Goal: Task Accomplishment & Management: Use online tool/utility

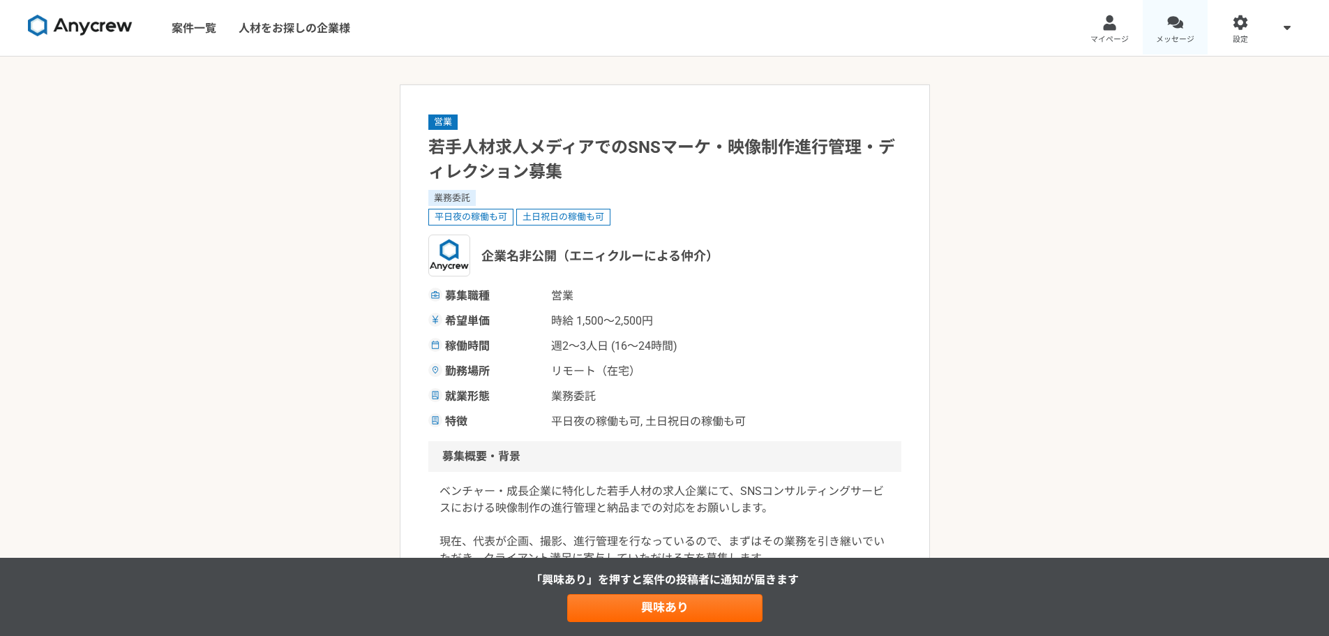
click at [1163, 20] on link "メッセージ" at bounding box center [1176, 28] width 66 height 56
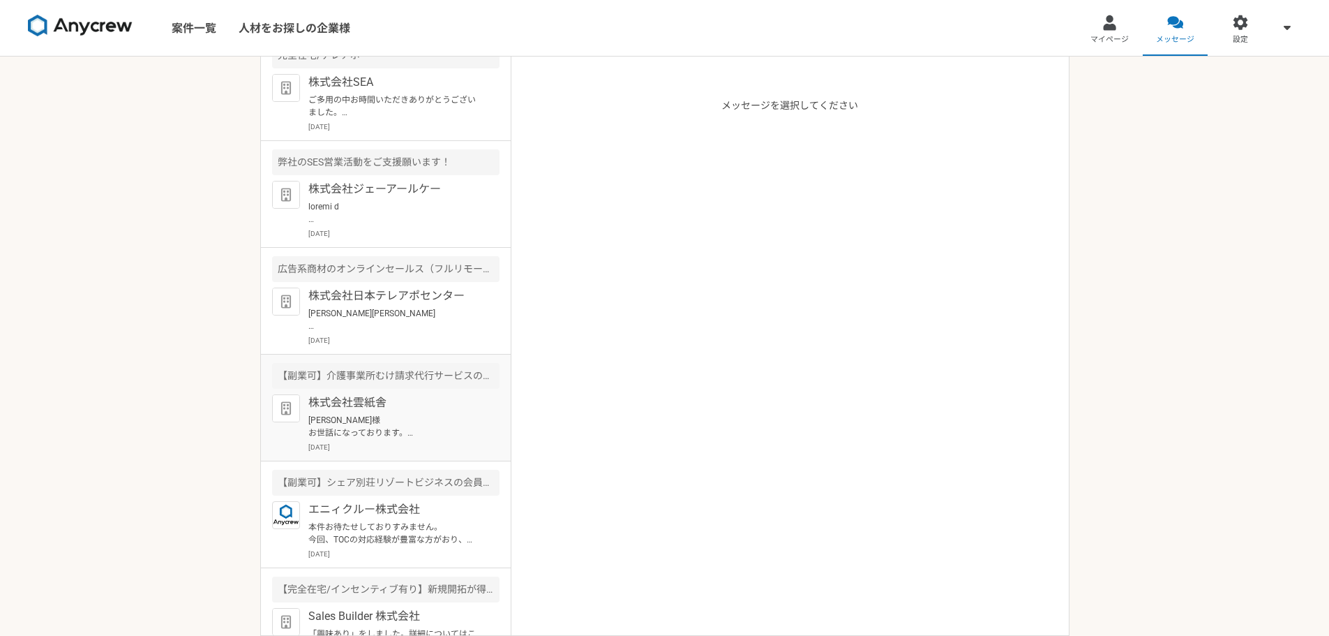
scroll to position [140, 0]
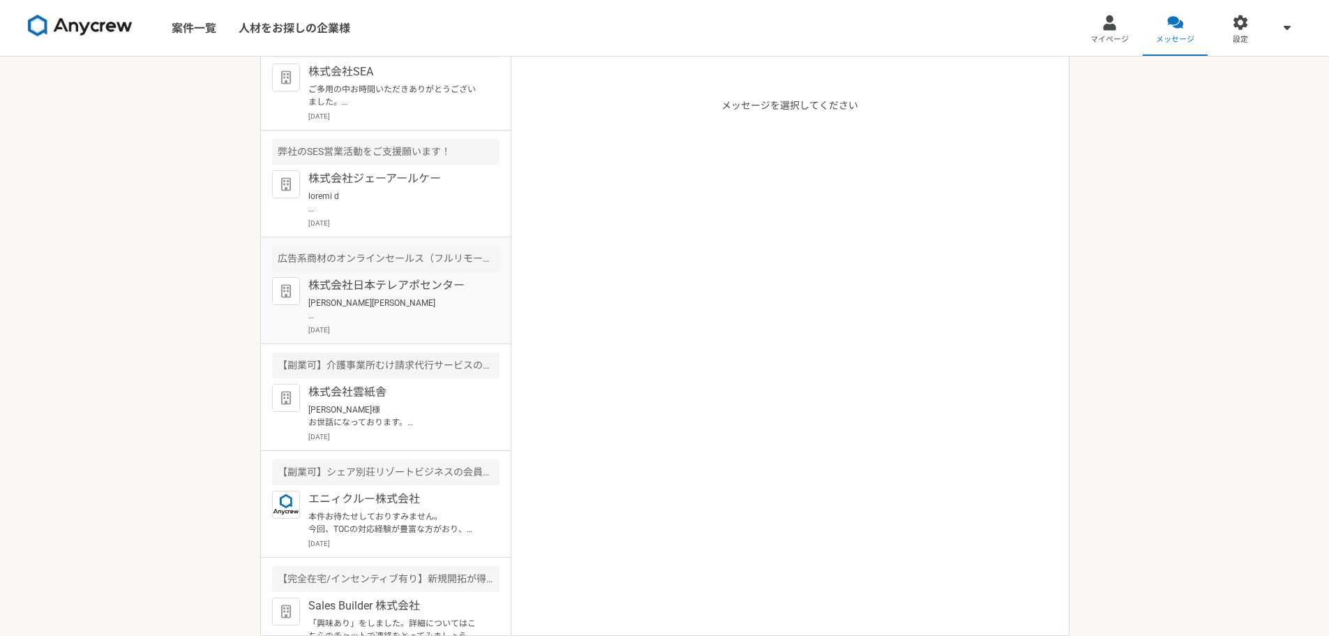
click at [404, 298] on p "[PERSON_NAME][PERSON_NAME] お世話になっております。 ご対応いただきありがとうございます。 当日は、どうぞよろしくお願いいたします。" at bounding box center [394, 309] width 172 height 25
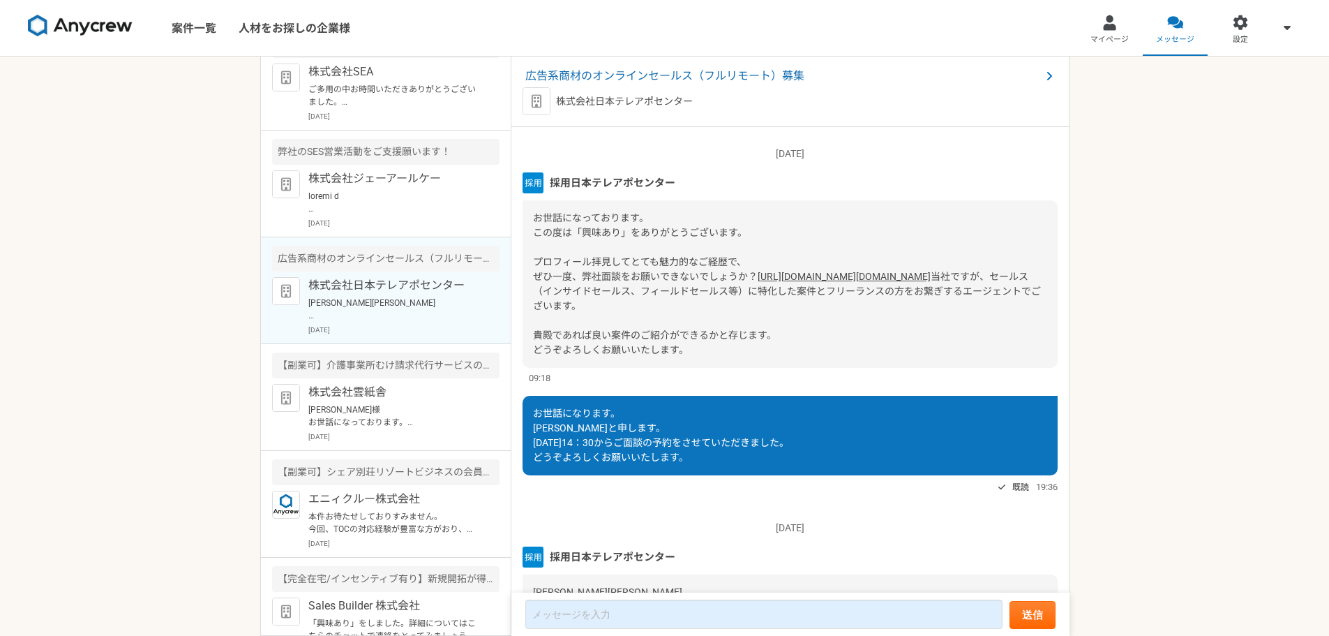
scroll to position [209, 0]
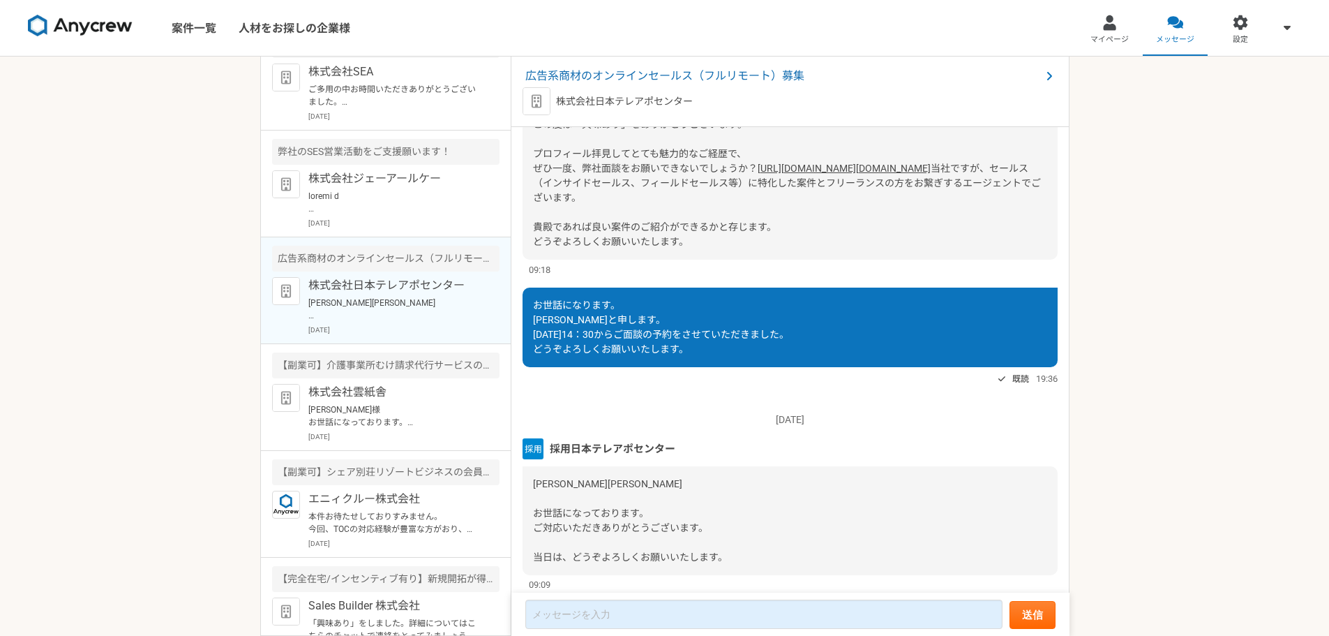
click at [609, 103] on p "株式会社日本テレアポセンター" at bounding box center [624, 101] width 137 height 15
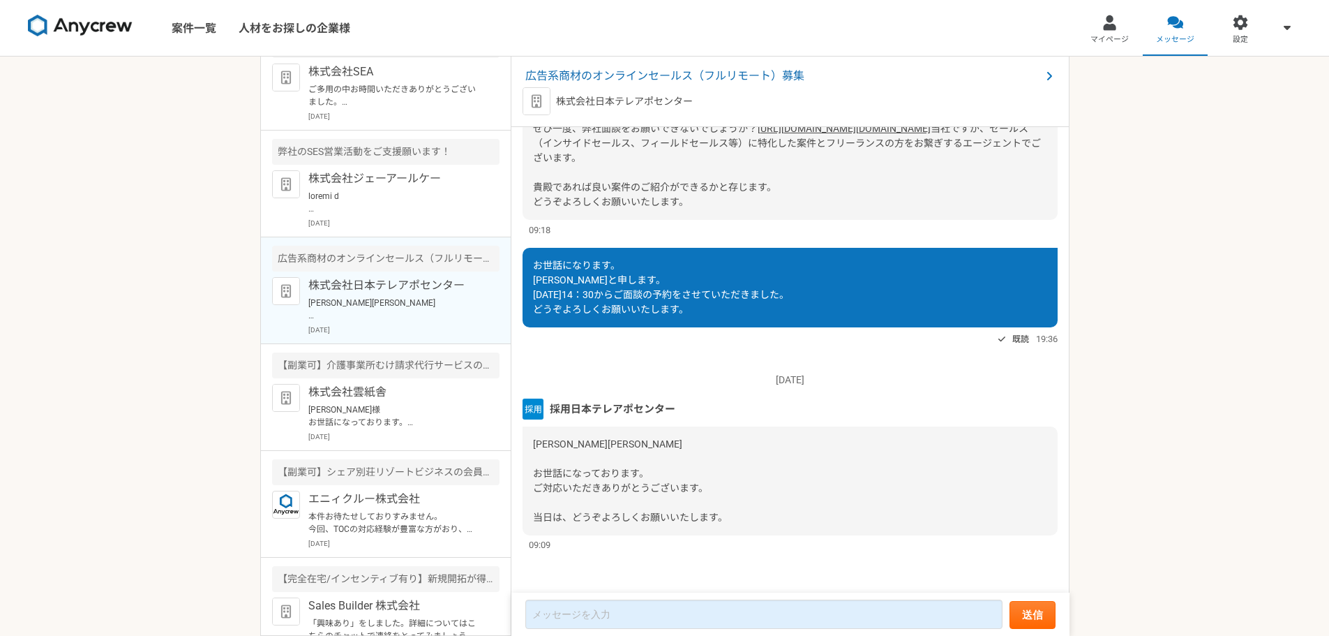
scroll to position [278, 0]
click at [599, 410] on span "採用日本テレアポセンター" at bounding box center [613, 408] width 126 height 15
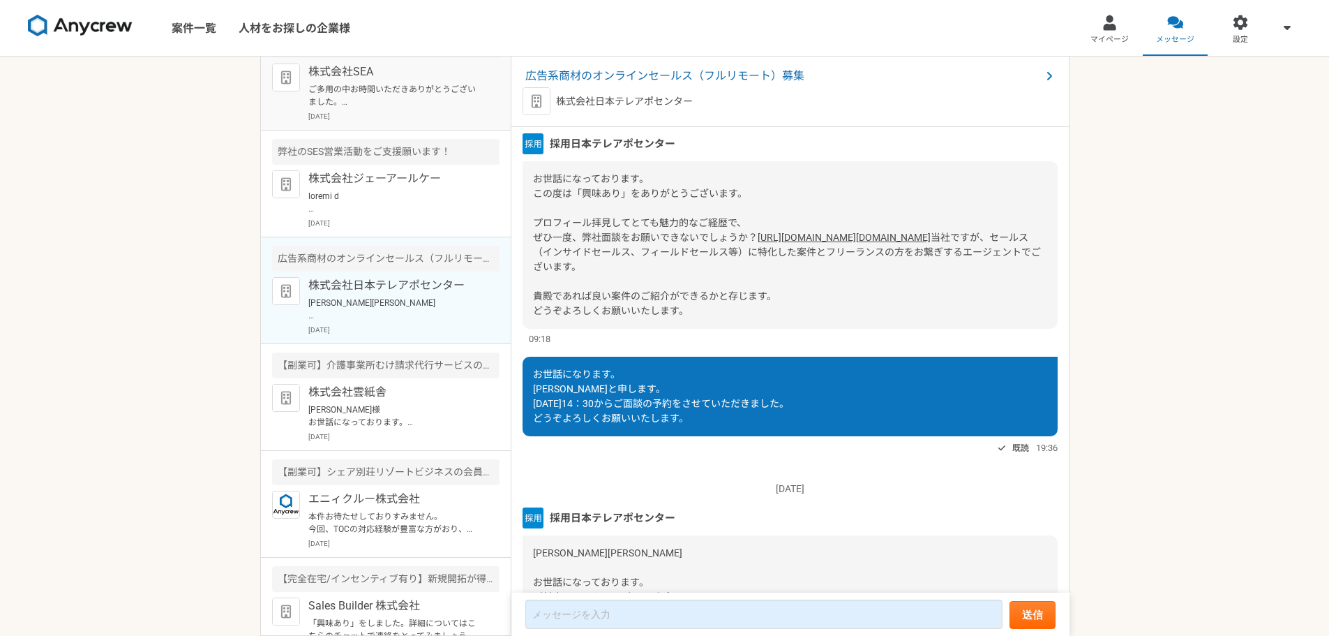
scroll to position [139, 0]
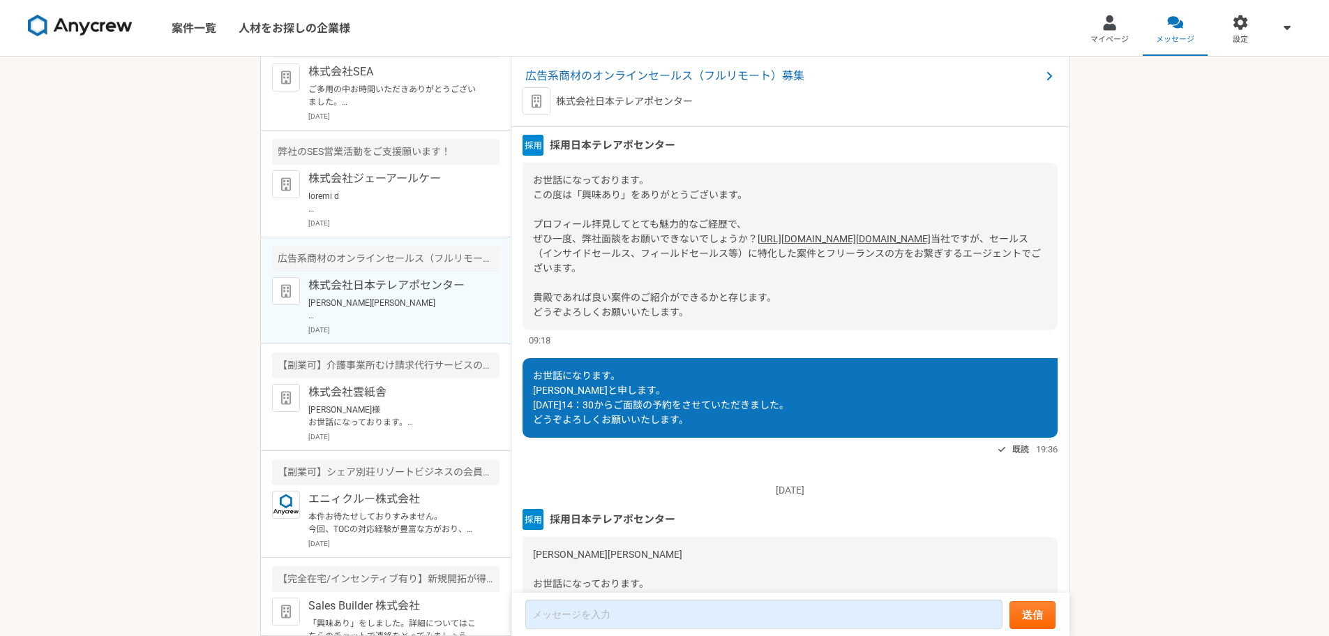
click at [541, 108] on img at bounding box center [537, 101] width 28 height 28
click at [590, 110] on div "株式会社日本テレアポセンター" at bounding box center [790, 101] width 535 height 28
click at [595, 146] on span "採用日本テレアポセンター" at bounding box center [613, 144] width 126 height 15
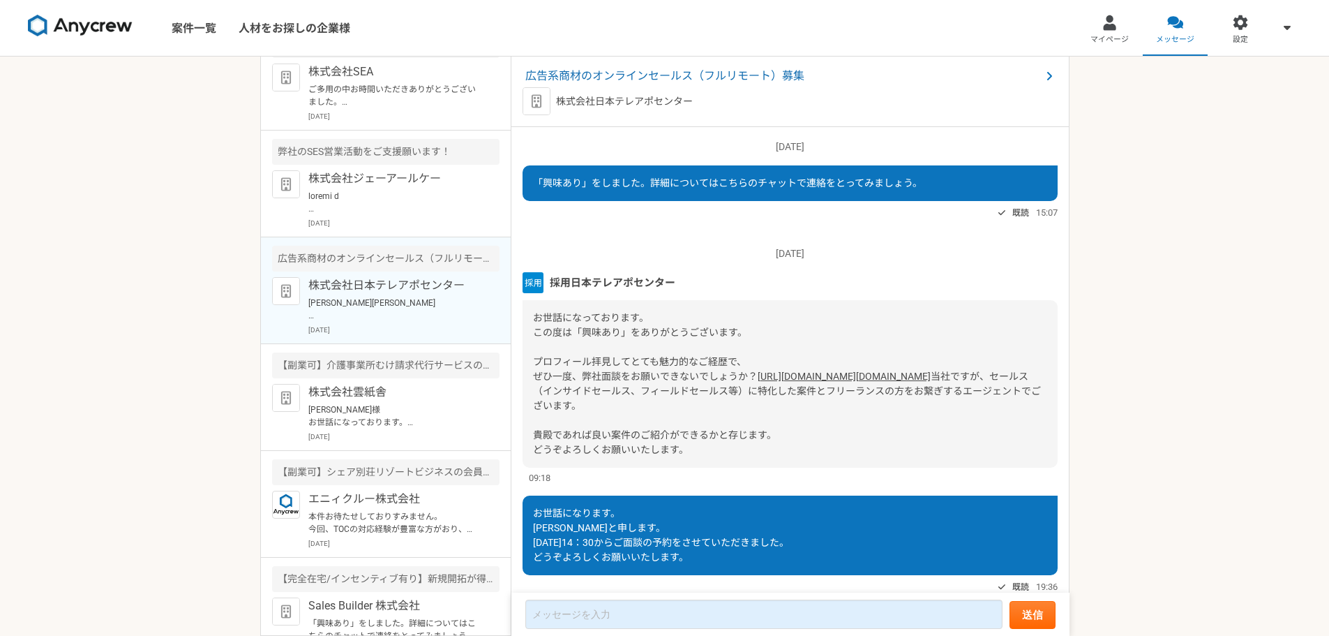
scroll to position [0, 0]
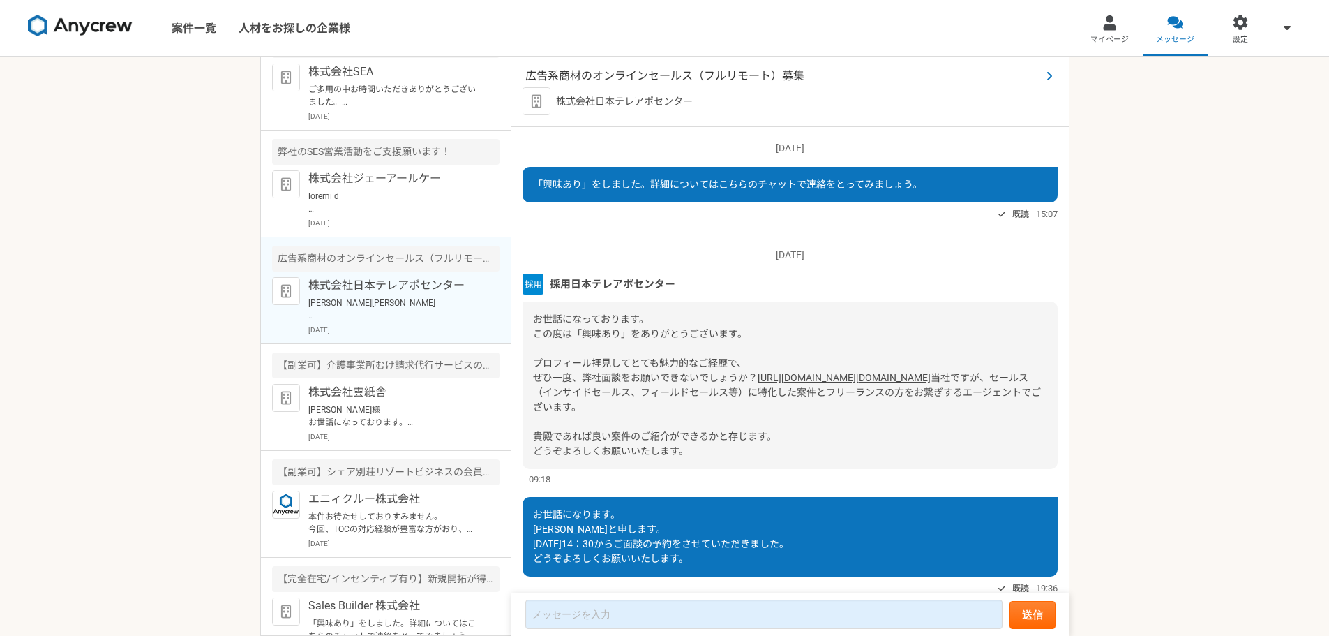
click at [670, 77] on span "広告系商材のオンラインセールス（フルリモート）募集" at bounding box center [783, 76] width 516 height 17
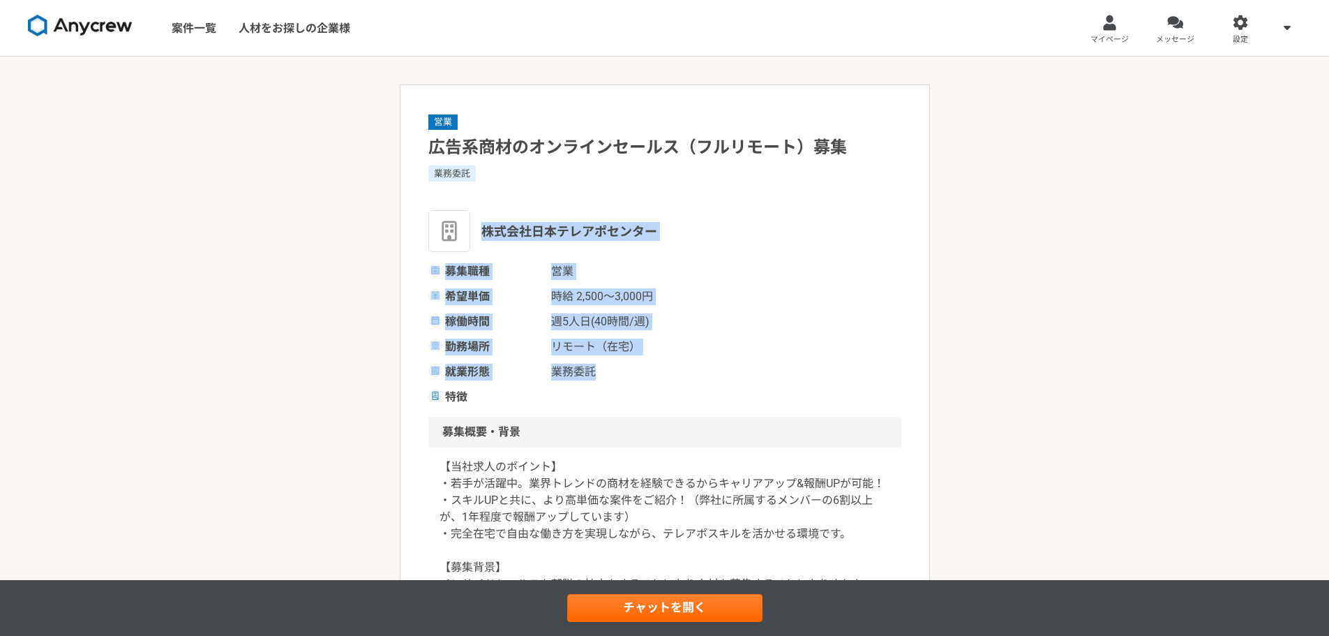
drag, startPoint x: 641, startPoint y: 378, endPoint x: 484, endPoint y: 242, distance: 207.3
click at [484, 242] on div "営業 広告系商材のオンラインセールス（フルリモート）募集 業務委託 株式会社日本テレアポセンター 募集職種 営業 希望単価 時給 2,500〜3,000円 稼…" at bounding box center [664, 259] width 473 height 292
copy div "株式会社日本テレアポセンター 募集職種 営業 希望単価 時給 2,500〜3,000円 稼働時間 週5人日(40時間/週) 勤務場所 リモート（在宅） 就業形…"
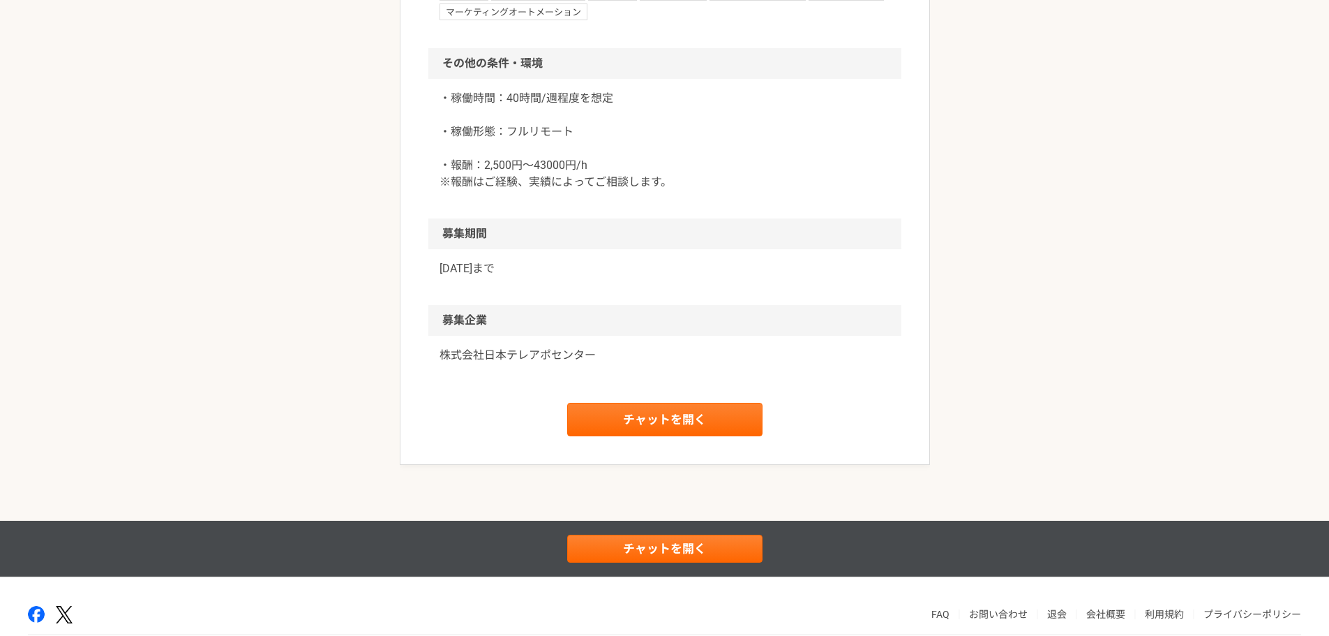
scroll to position [1146, 0]
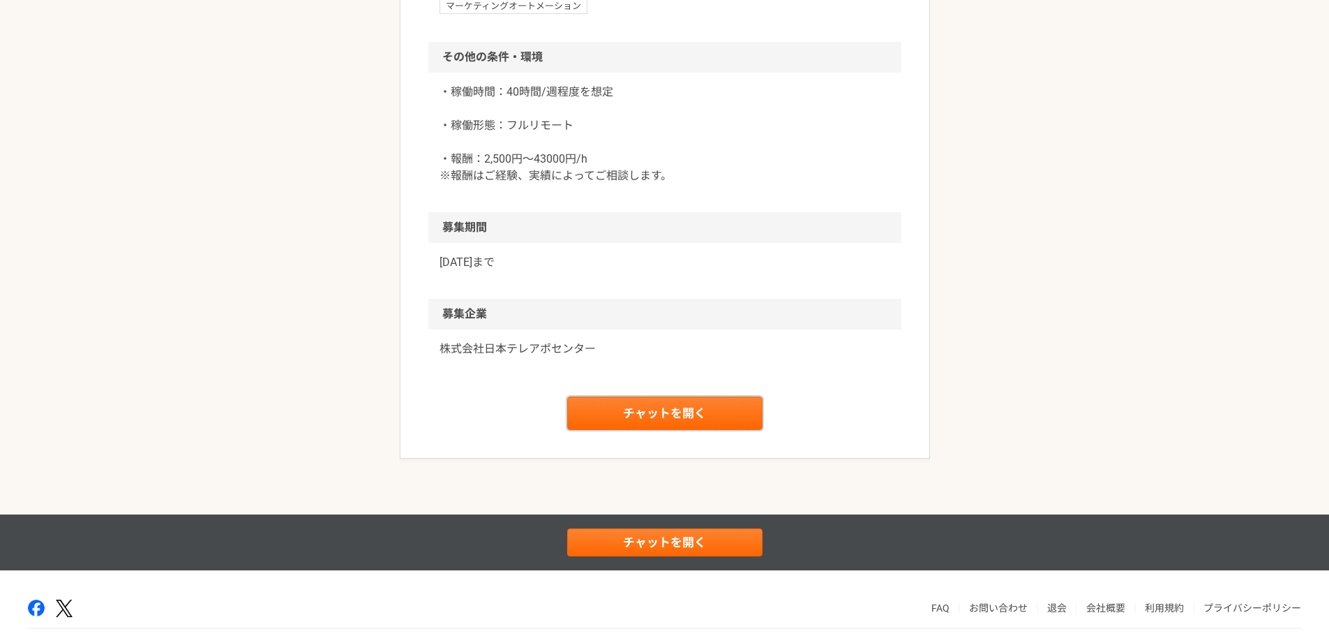
click at [633, 408] on link "チャットを開く" at bounding box center [664, 412] width 195 height 33
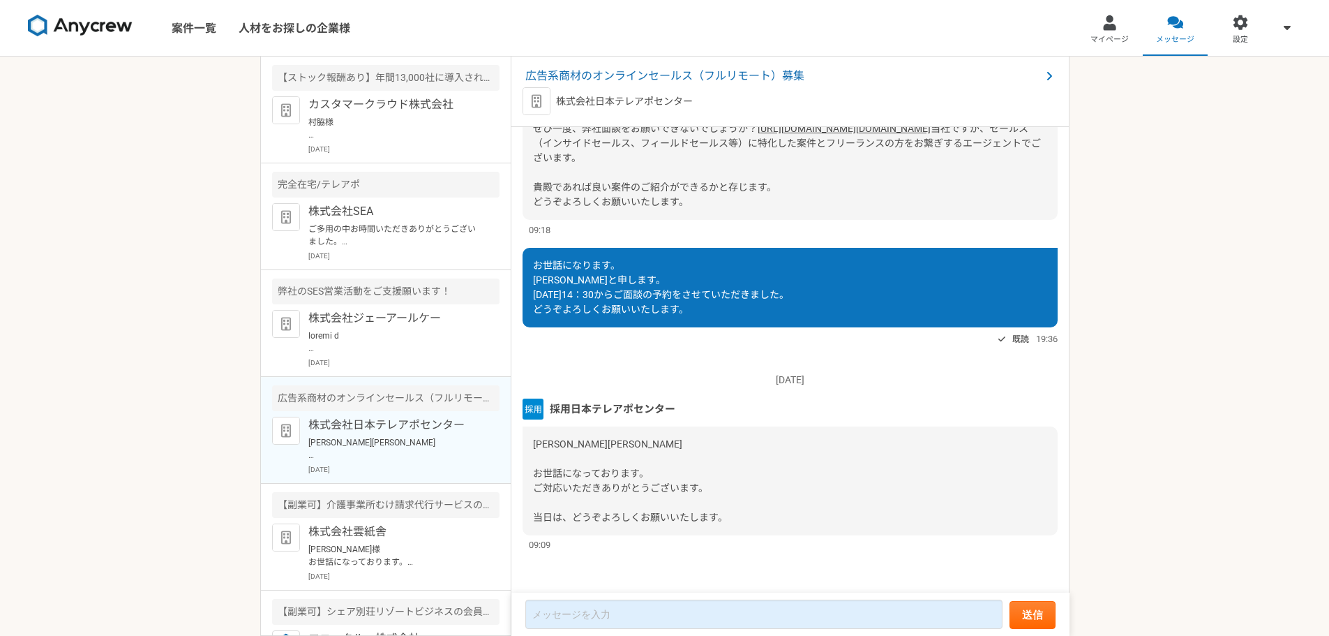
scroll to position [278, 0]
click at [535, 98] on img at bounding box center [537, 101] width 28 height 28
click at [576, 101] on p "株式会社日本テレアポセンター" at bounding box center [624, 101] width 137 height 15
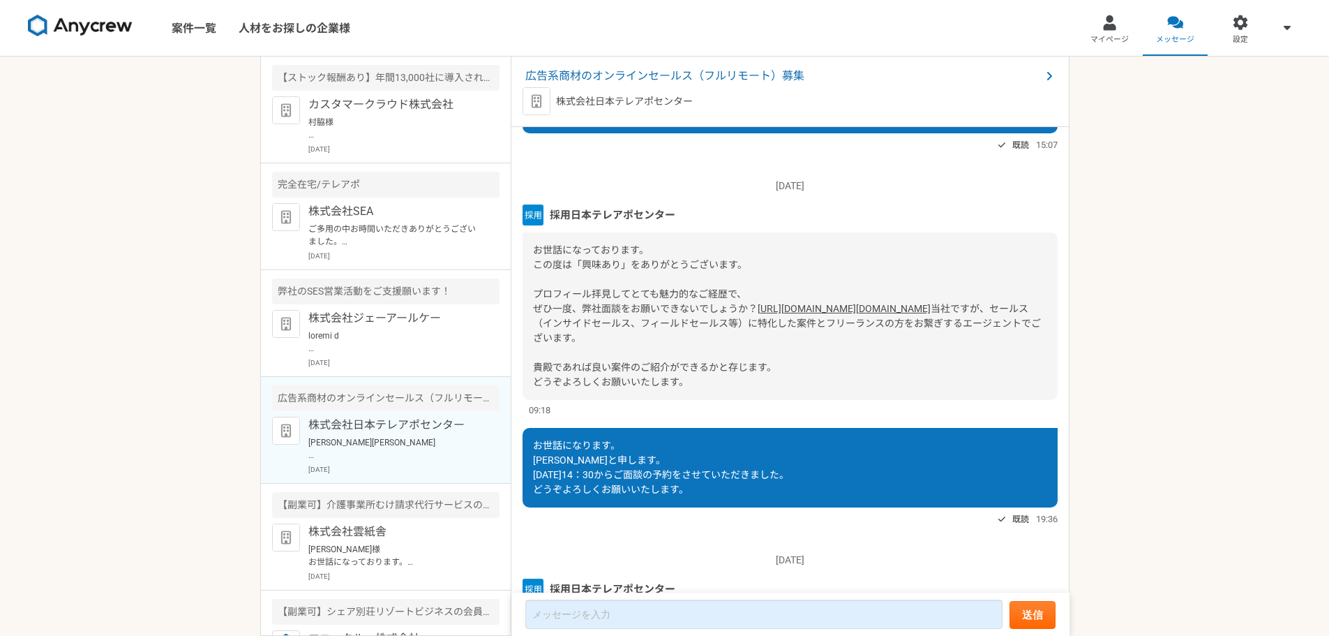
scroll to position [0, 0]
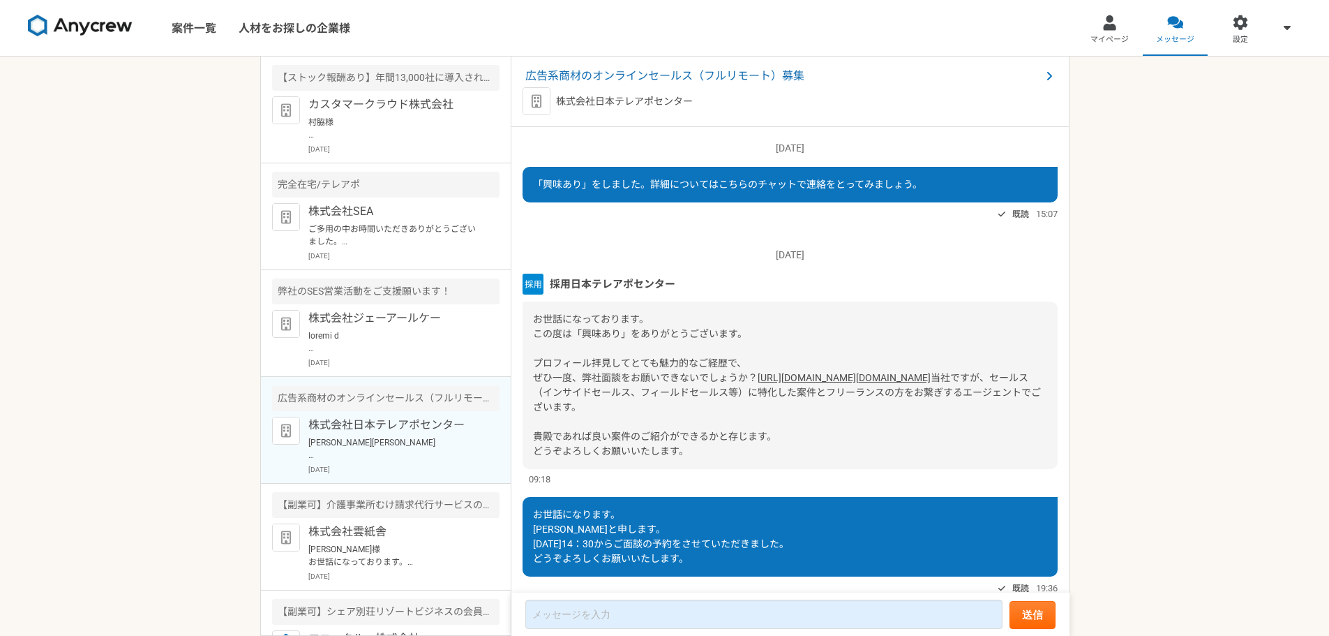
click at [533, 102] on img at bounding box center [537, 101] width 28 height 28
click at [585, 73] on span "広告系商材のオンラインセールス（フルリモート）募集" at bounding box center [783, 76] width 516 height 17
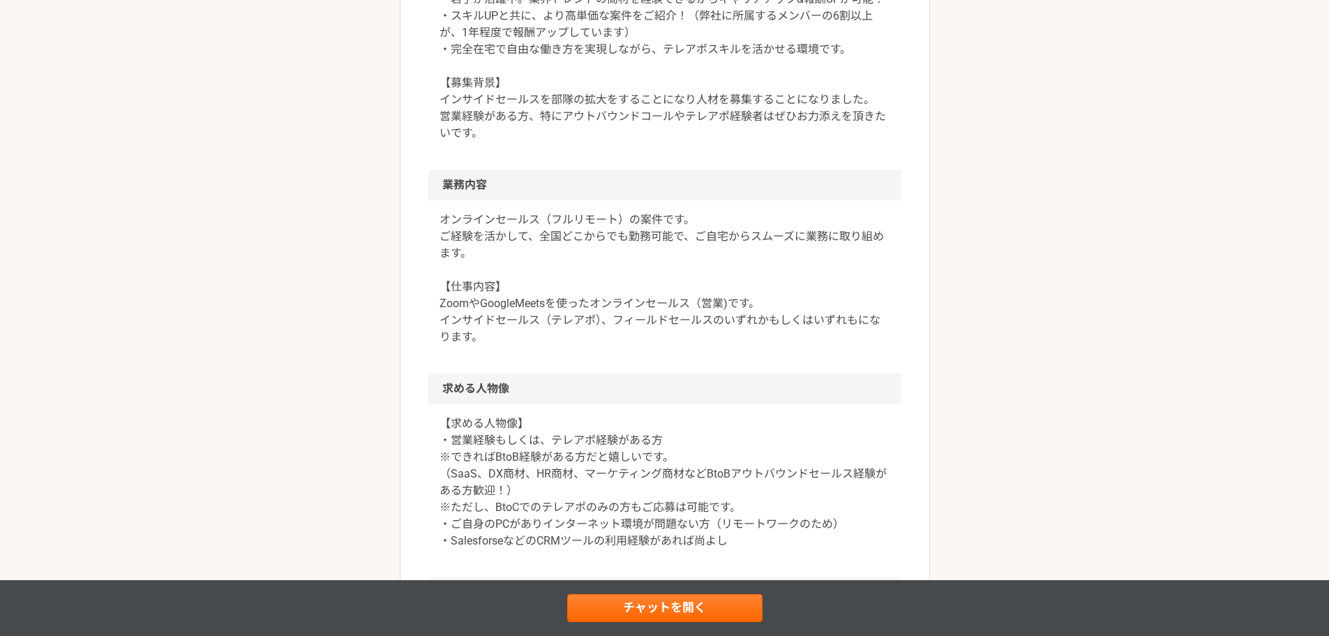
scroll to position [489, 0]
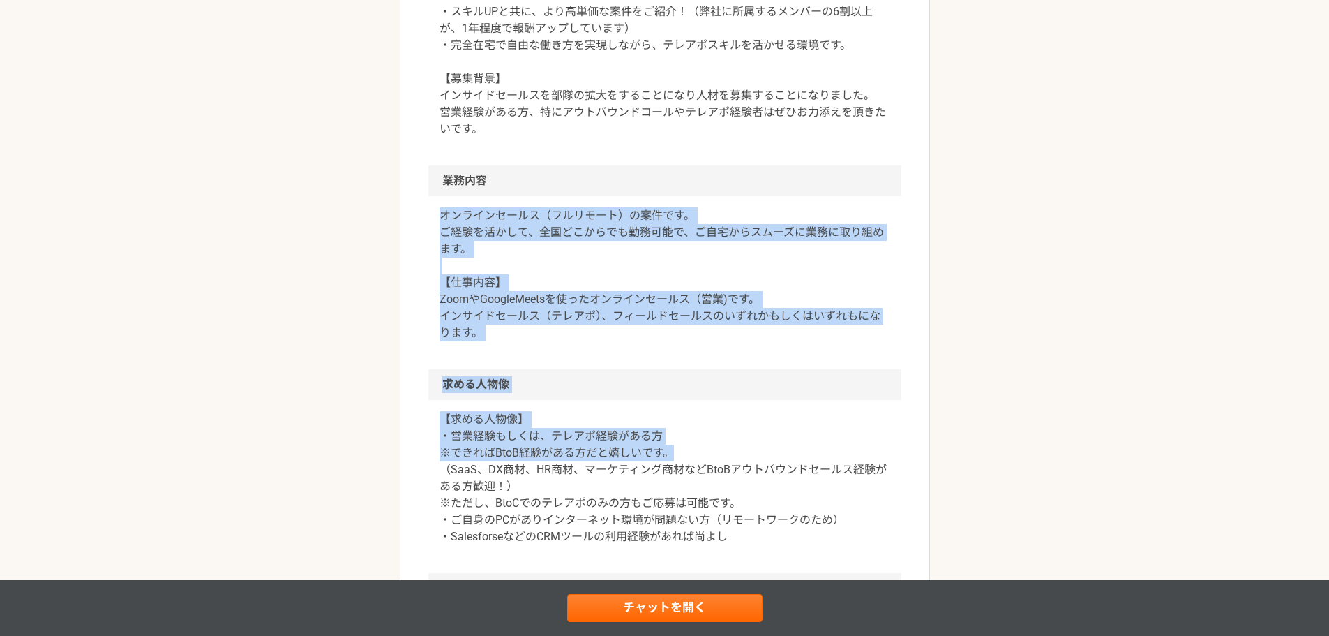
drag, startPoint x: 437, startPoint y: 218, endPoint x: 700, endPoint y: 451, distance: 351.0
click at [700, 451] on article "営業 広告系商材のオンラインセールス（フルリモート）募集 業務委託 株式会社日本テレアポセンター 募集職種 営業 希望単価 時給 2,500〜3,000円 稼…" at bounding box center [665, 356] width 530 height 1520
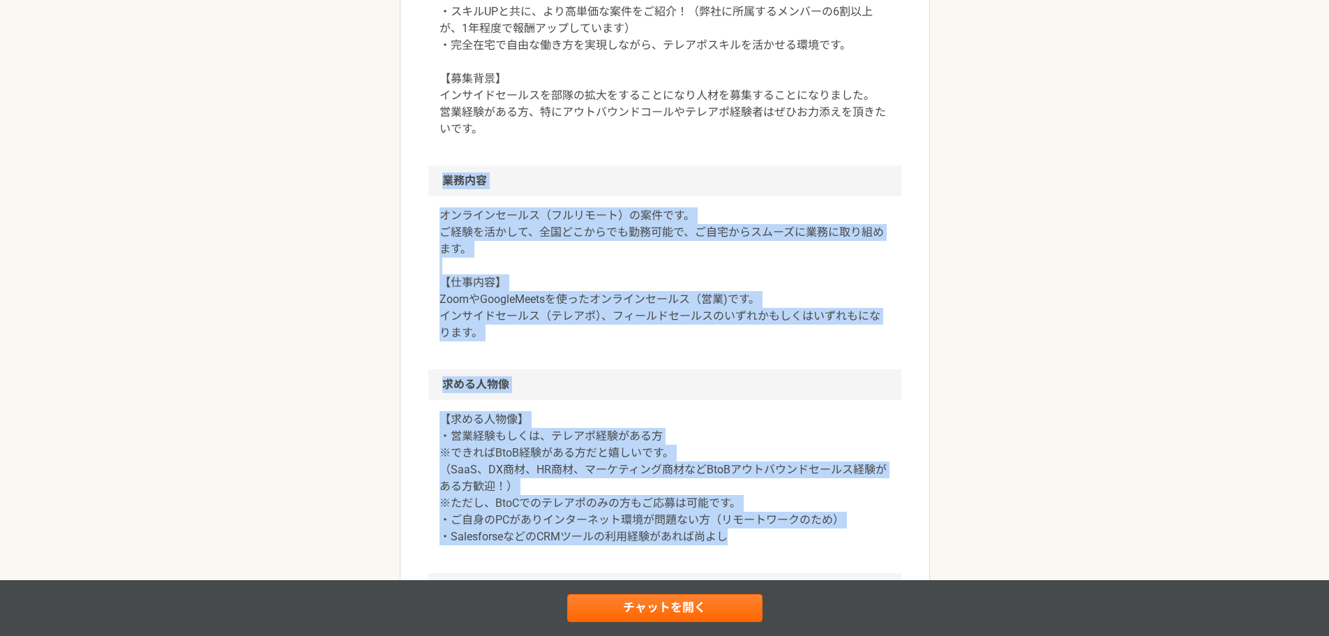
drag, startPoint x: 431, startPoint y: 174, endPoint x: 805, endPoint y: 533, distance: 517.7
click at [805, 533] on article "営業 広告系商材のオンラインセールス（フルリモート）募集 業務委託 株式会社日本テレアポセンター 募集職種 営業 希望単価 時給 2,500〜3,000円 稼…" at bounding box center [665, 356] width 530 height 1520
copy article "業務内容 オンラインセールス（フルリモート）の案件です。 ご経験を活かして、全国どこからでも勤務可能で、ご自宅からスムーズに業務に取り組めます。 【仕事内容】…"
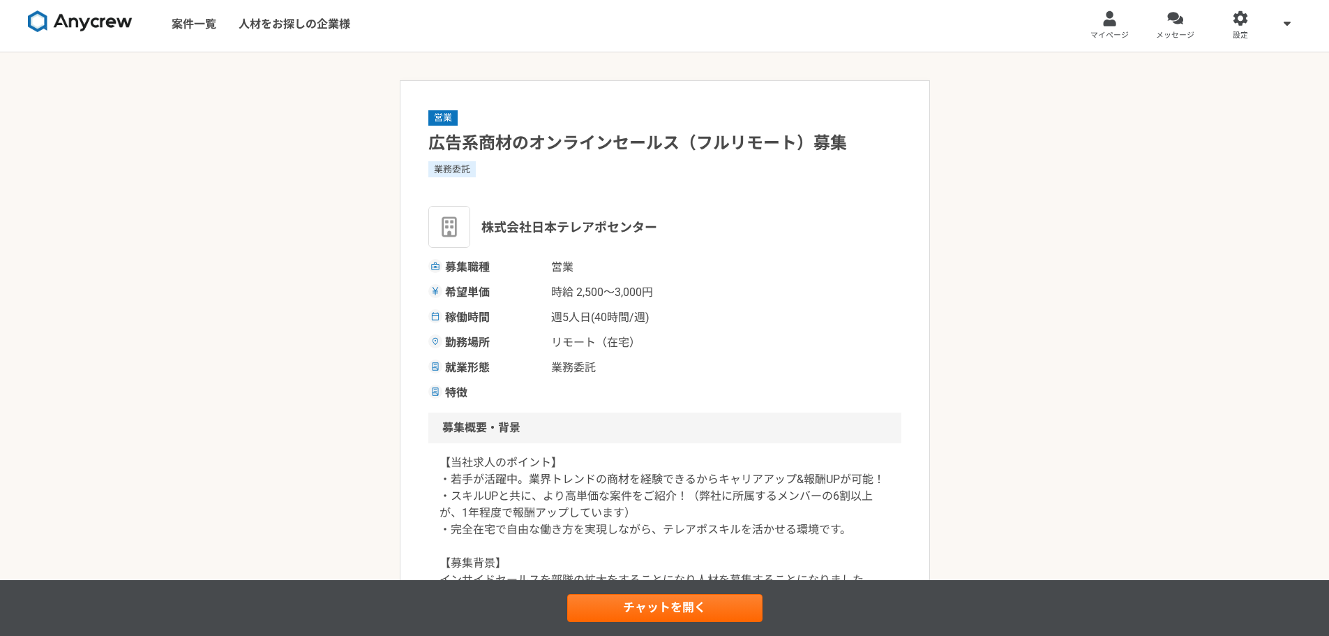
scroll to position [0, 0]
